Goal: Check status: Check status

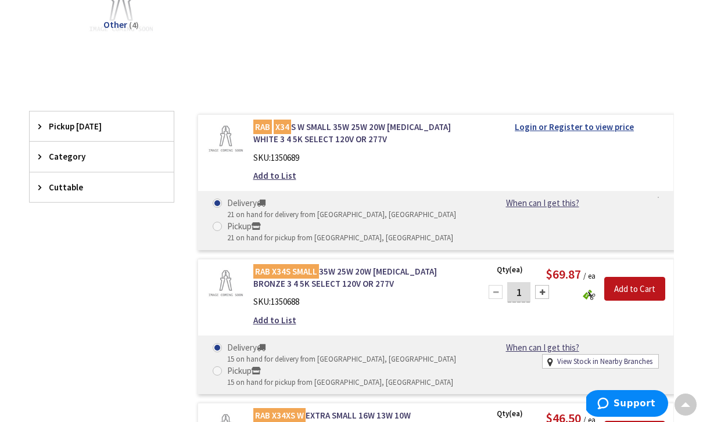
click at [600, 126] on strong "Login or Register to view price" at bounding box center [574, 126] width 119 height 11
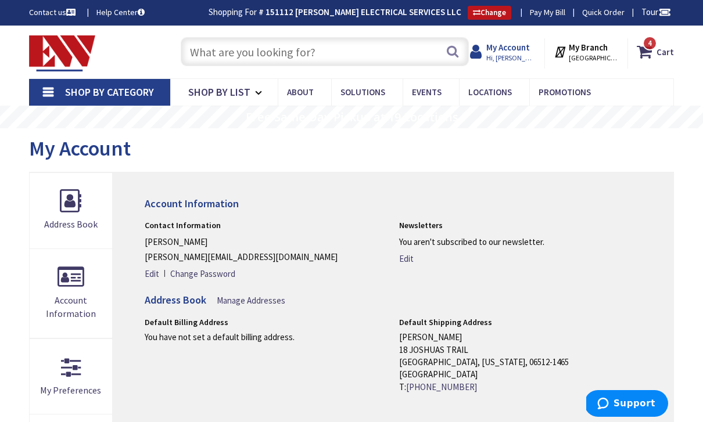
click at [524, 50] on strong "My Account" at bounding box center [508, 47] width 44 height 11
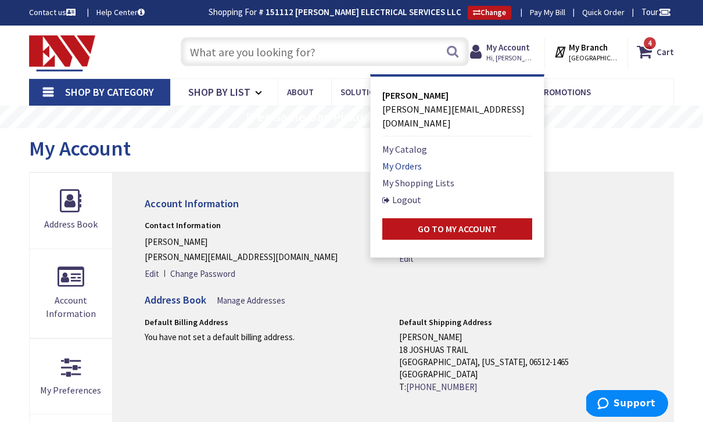
click at [420, 159] on link "My Orders" at bounding box center [402, 166] width 40 height 14
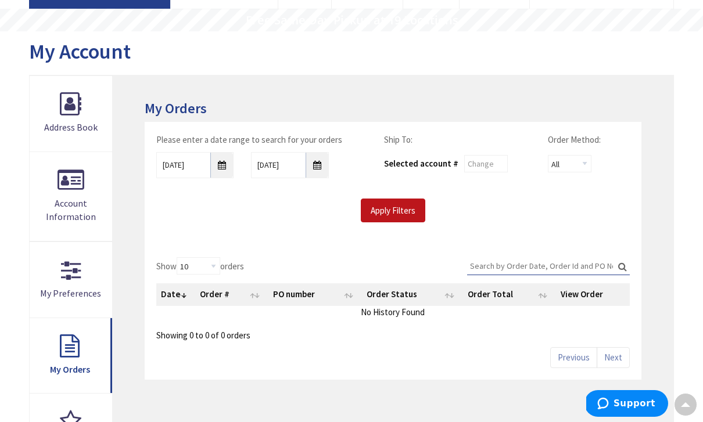
scroll to position [90, 0]
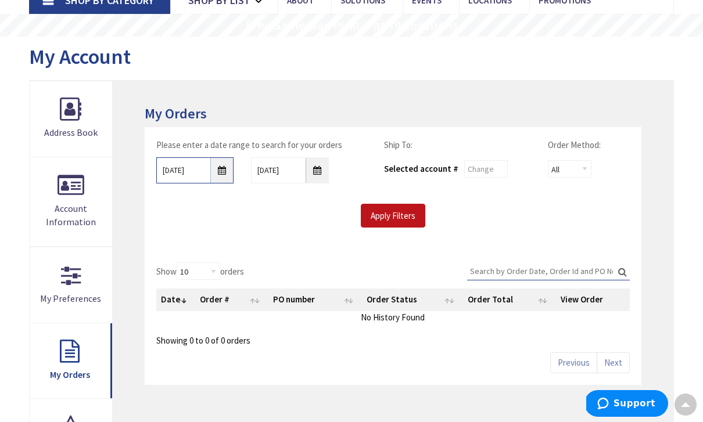
click at [225, 174] on input "[DATE]" at bounding box center [194, 170] width 77 height 26
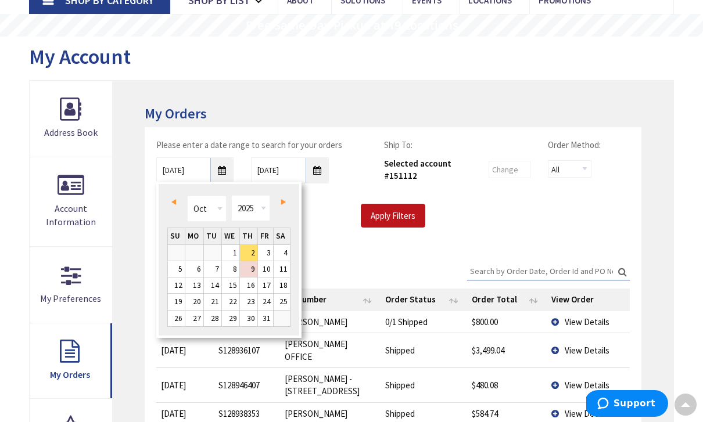
click at [180, 205] on link "Prev" at bounding box center [176, 202] width 16 height 16
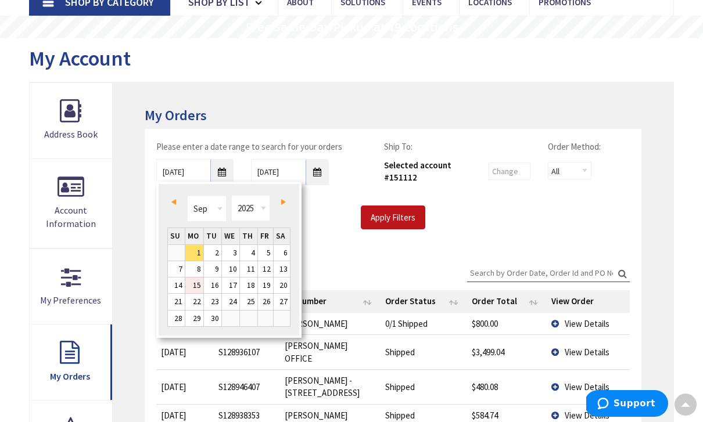
click at [202, 285] on link "15" at bounding box center [194, 286] width 18 height 16
type input "09/15/2025"
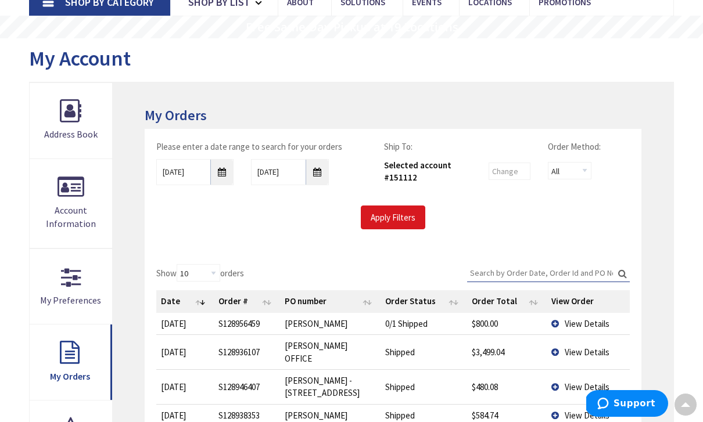
click at [394, 222] on input "Apply Filters" at bounding box center [393, 218] width 64 height 24
click at [220, 276] on select "10 25 50 100" at bounding box center [199, 272] width 44 height 17
select select "100"
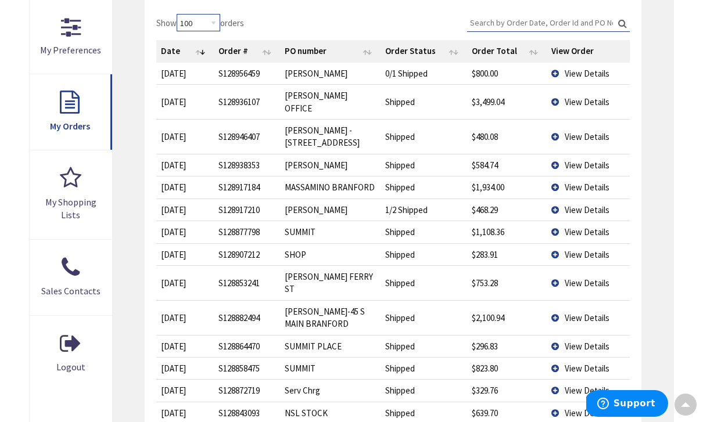
scroll to position [339, 0]
click at [557, 98] on td "View Details" at bounding box center [588, 102] width 83 height 35
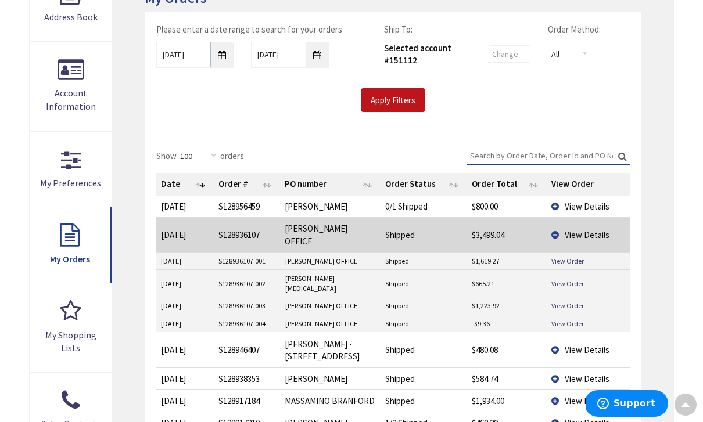
scroll to position [206, 0]
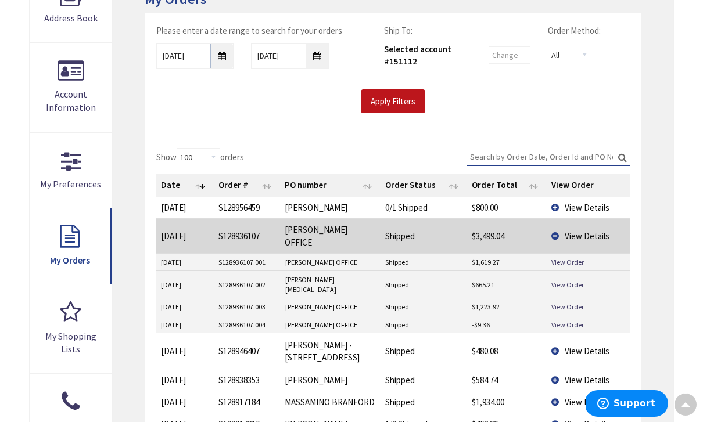
click at [557, 232] on td "View Details" at bounding box center [588, 235] width 83 height 35
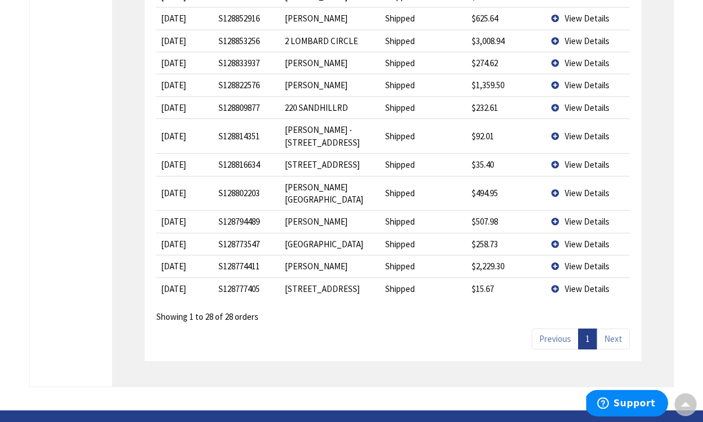
scroll to position [803, 0]
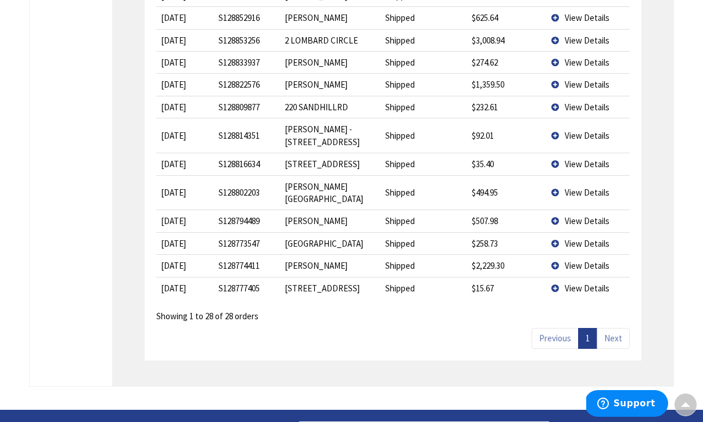
click at [591, 322] on div "Previous 1 Next" at bounding box center [581, 335] width 98 height 26
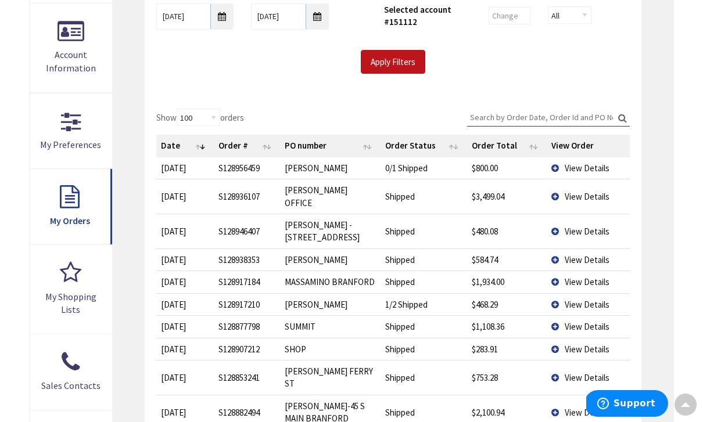
scroll to position [0, 0]
